Goal: Complete application form

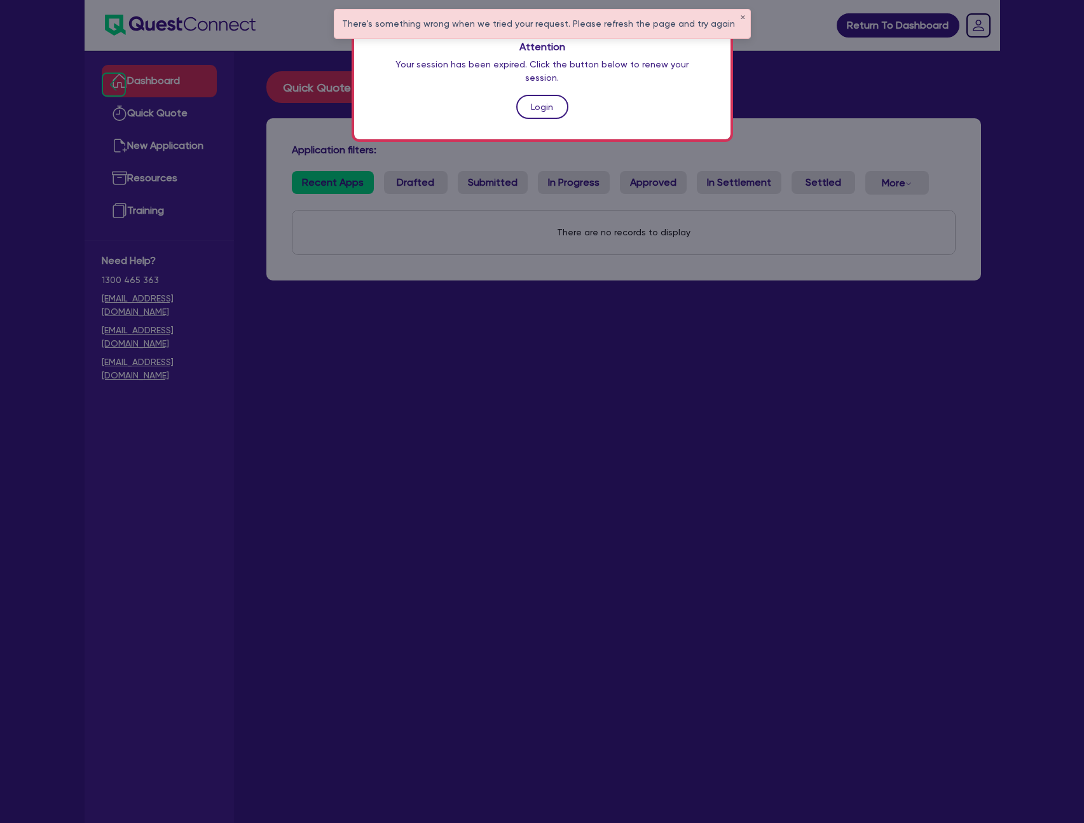
click at [544, 95] on link "Login" at bounding box center [542, 107] width 52 height 24
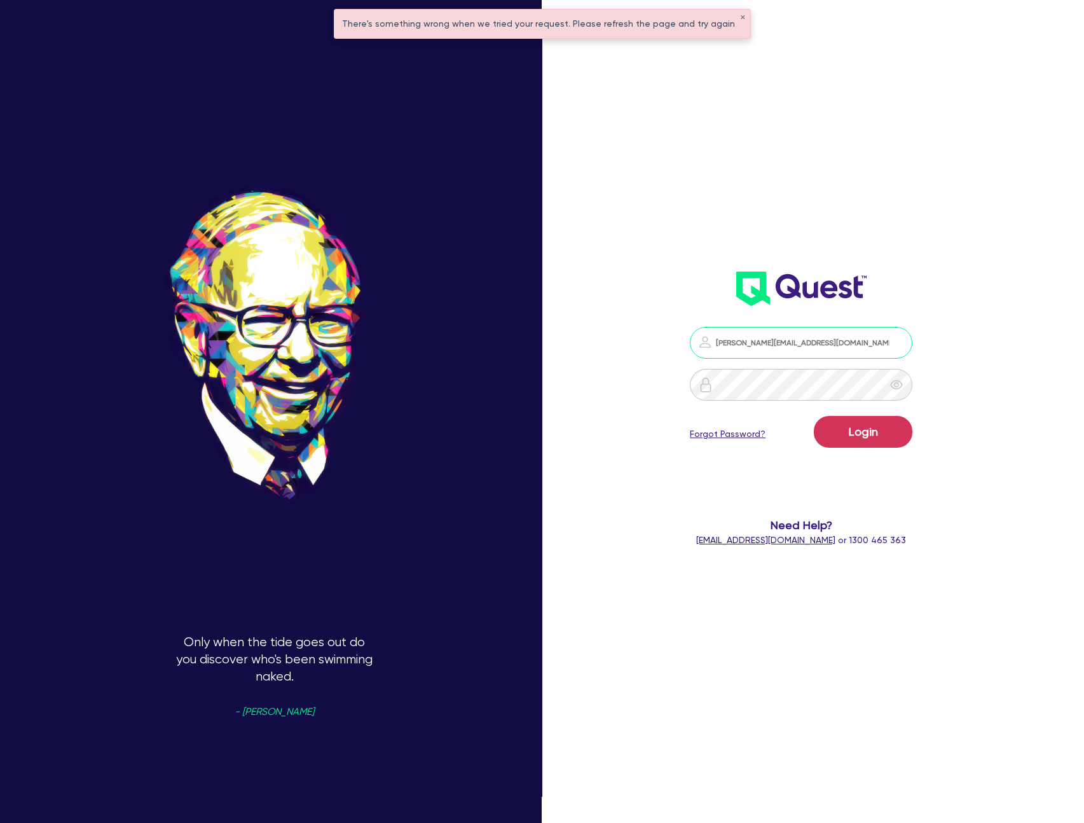
type input "nathan.jarasius+broker@quest.finance"
click at [814, 416] on button "Login" at bounding box center [863, 432] width 99 height 32
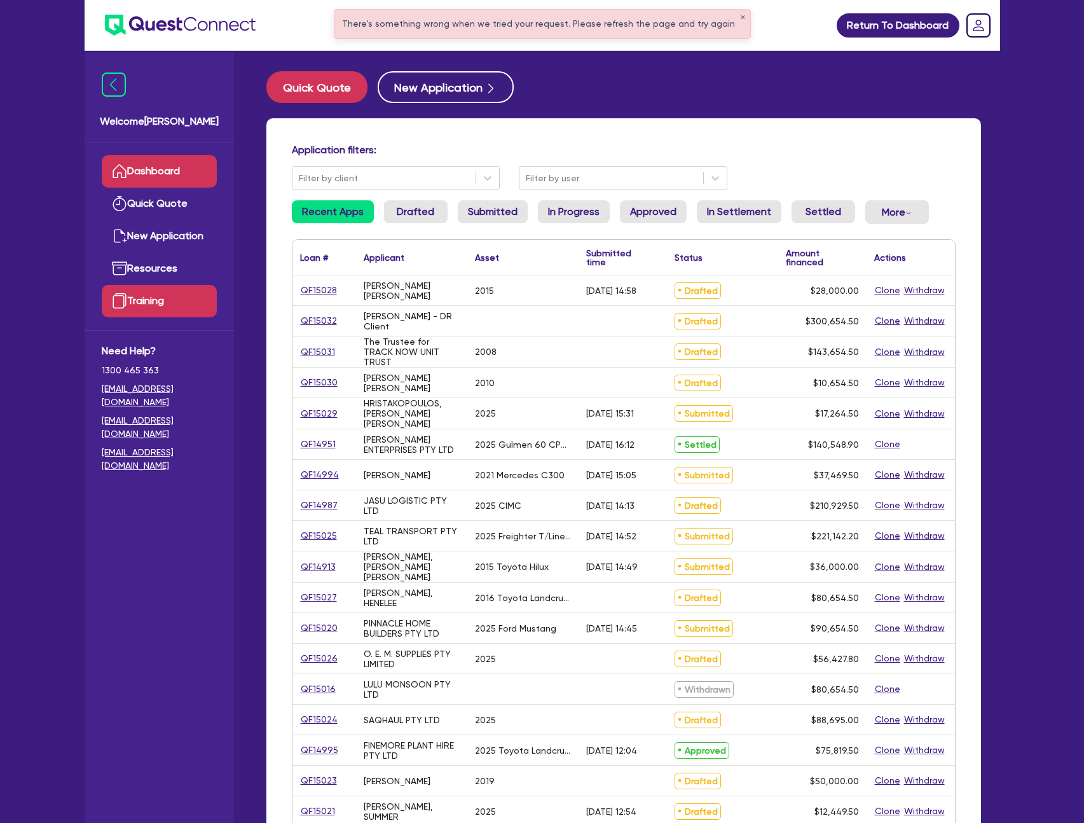
click at [161, 303] on link "Training" at bounding box center [159, 301] width 115 height 32
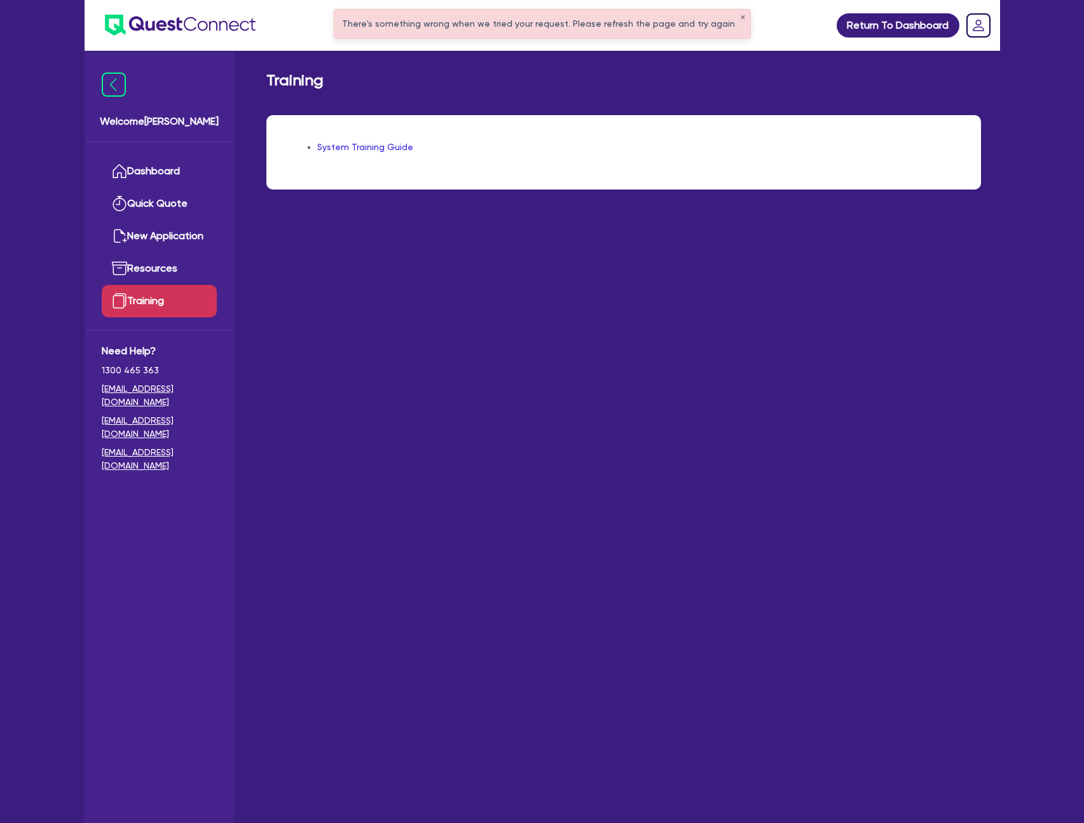
click at [350, 148] on link "System Training Guide" at bounding box center [365, 147] width 96 height 10
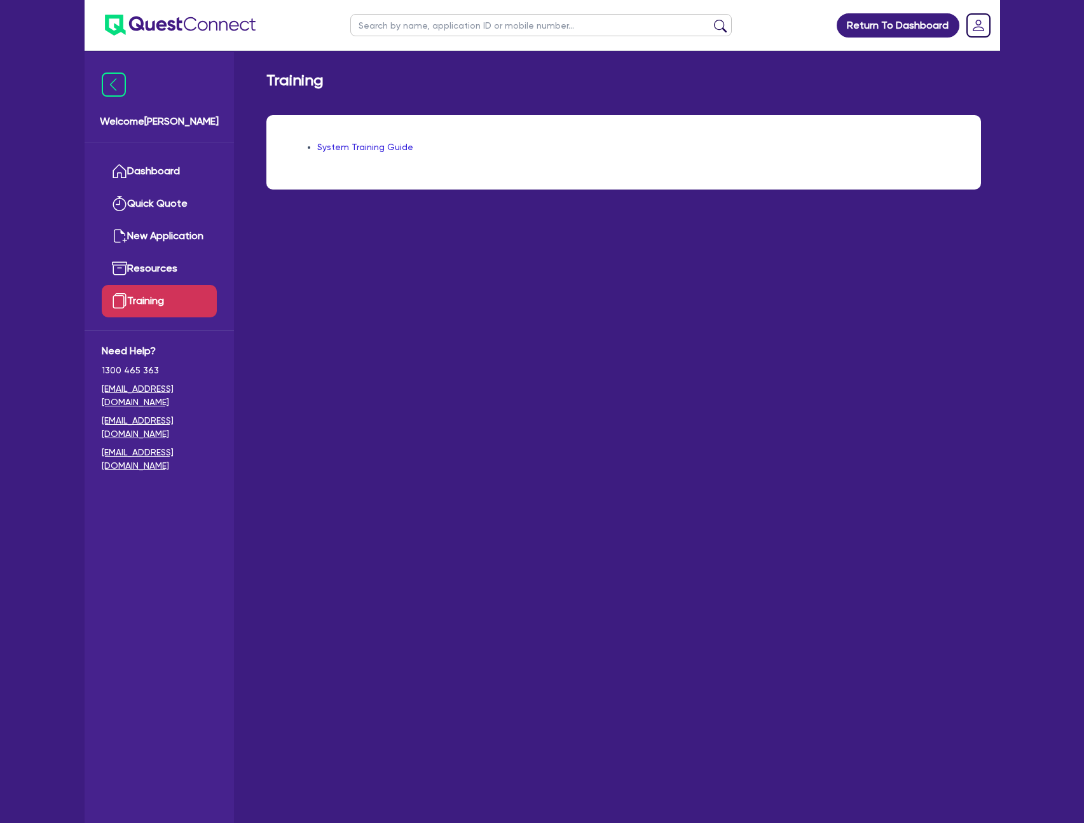
click at [494, 372] on main "Training System Training Guide" at bounding box center [623, 446] width 753 height 791
click at [132, 165] on link "Dashboard" at bounding box center [159, 171] width 115 height 32
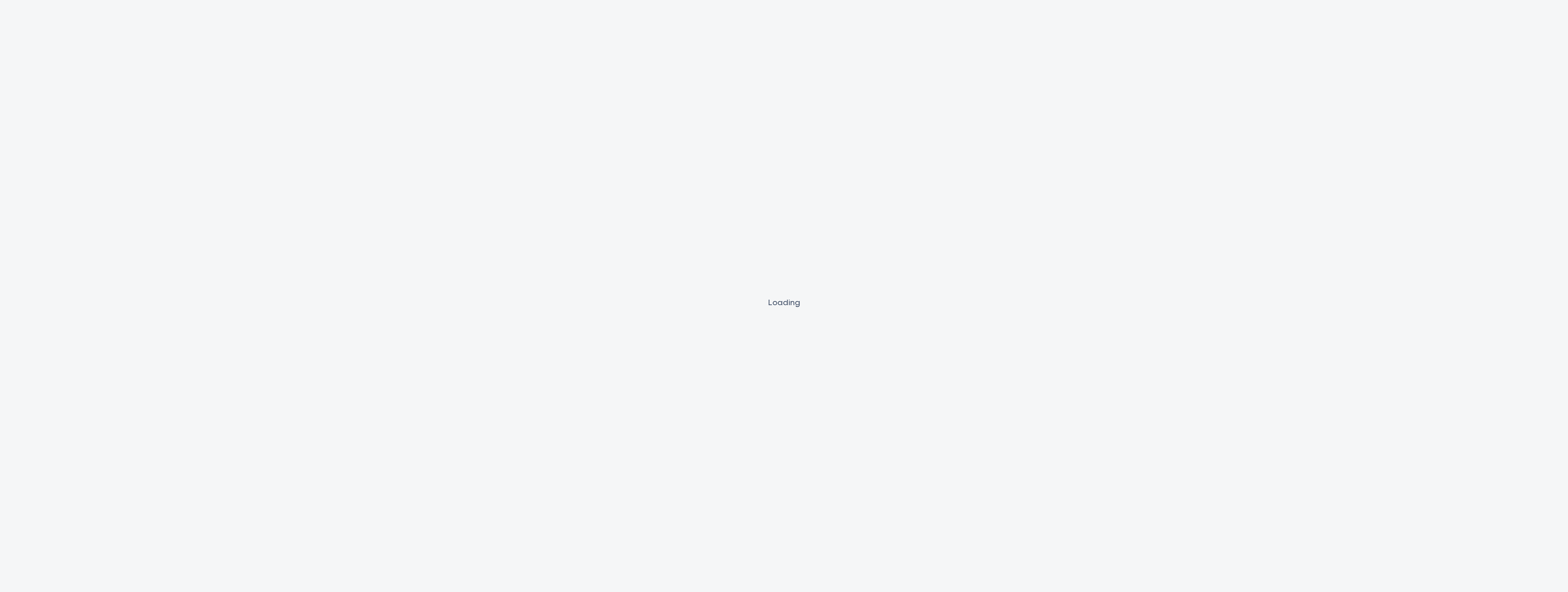
select select "SECONDARY_ASSETS"
select select "OTHER"
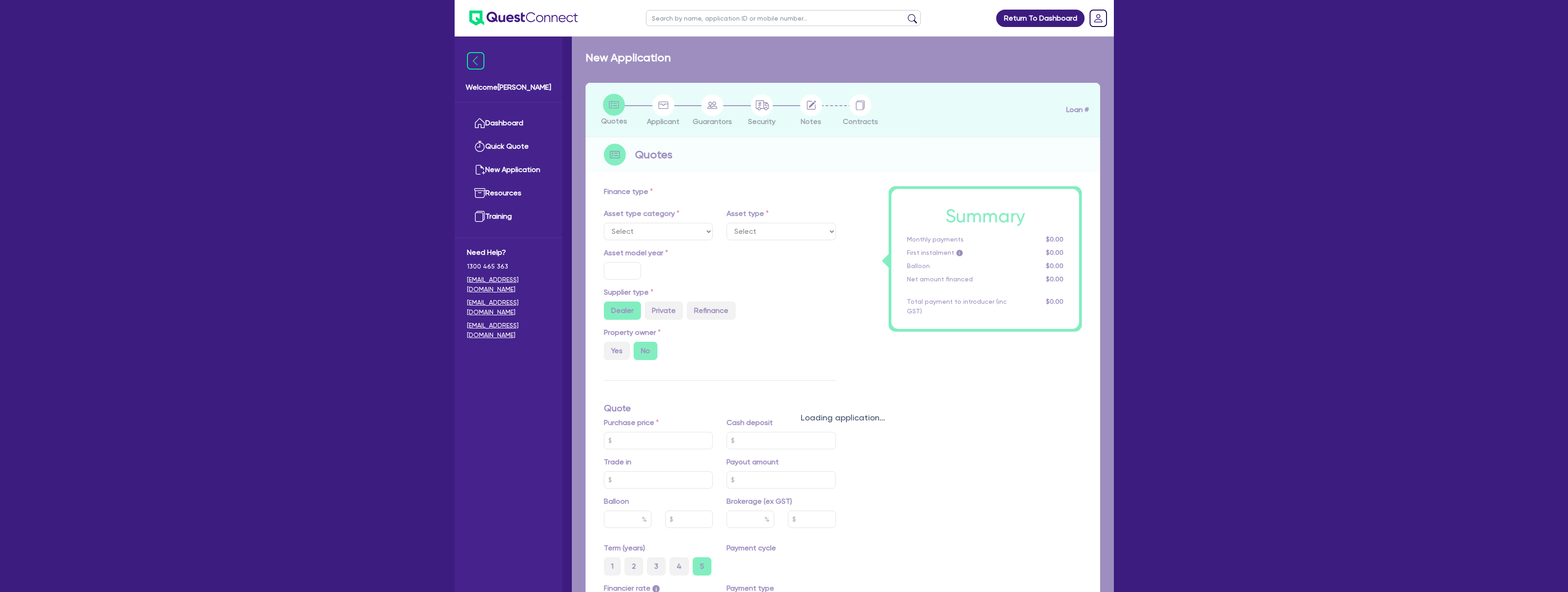
select select "SECONDARY_ASSETS"
type input "2025"
radio input "true"
type input "134,278.62"
type input "6"
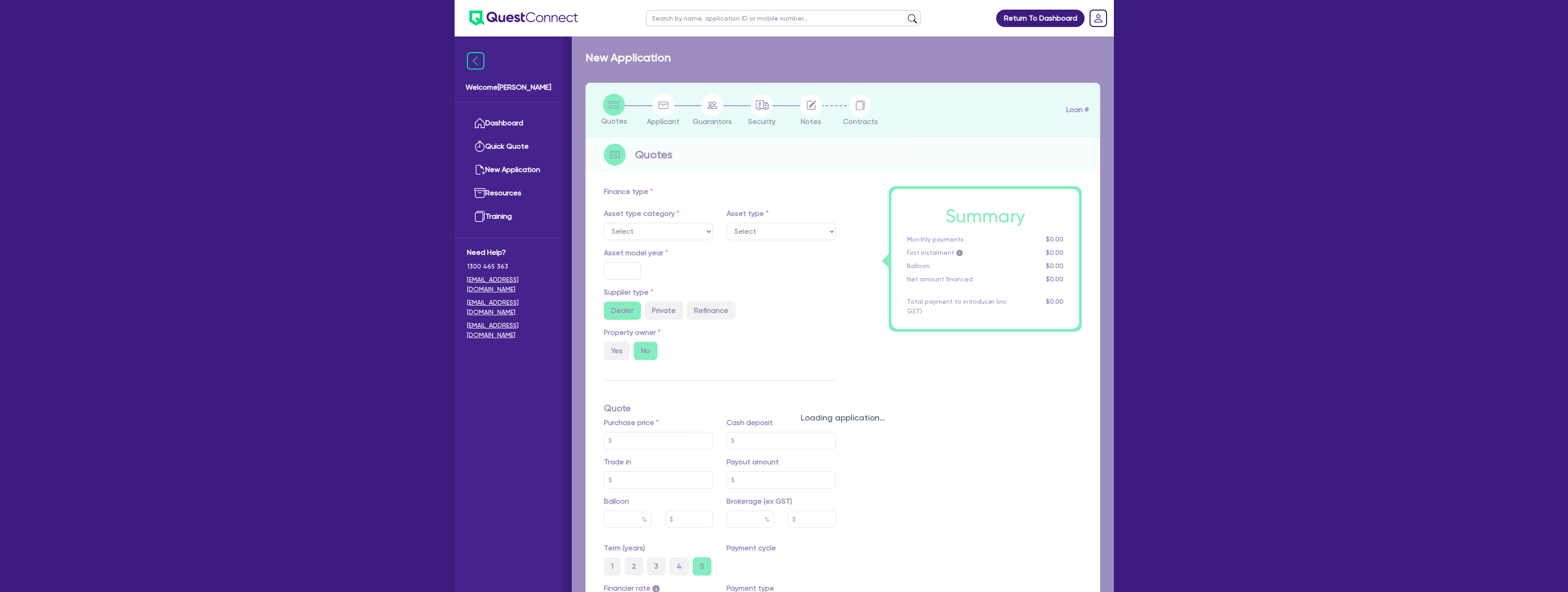
type input "8,056.72"
type input "10"
select select "OTHER"
